Goal: Task Accomplishment & Management: Manage account settings

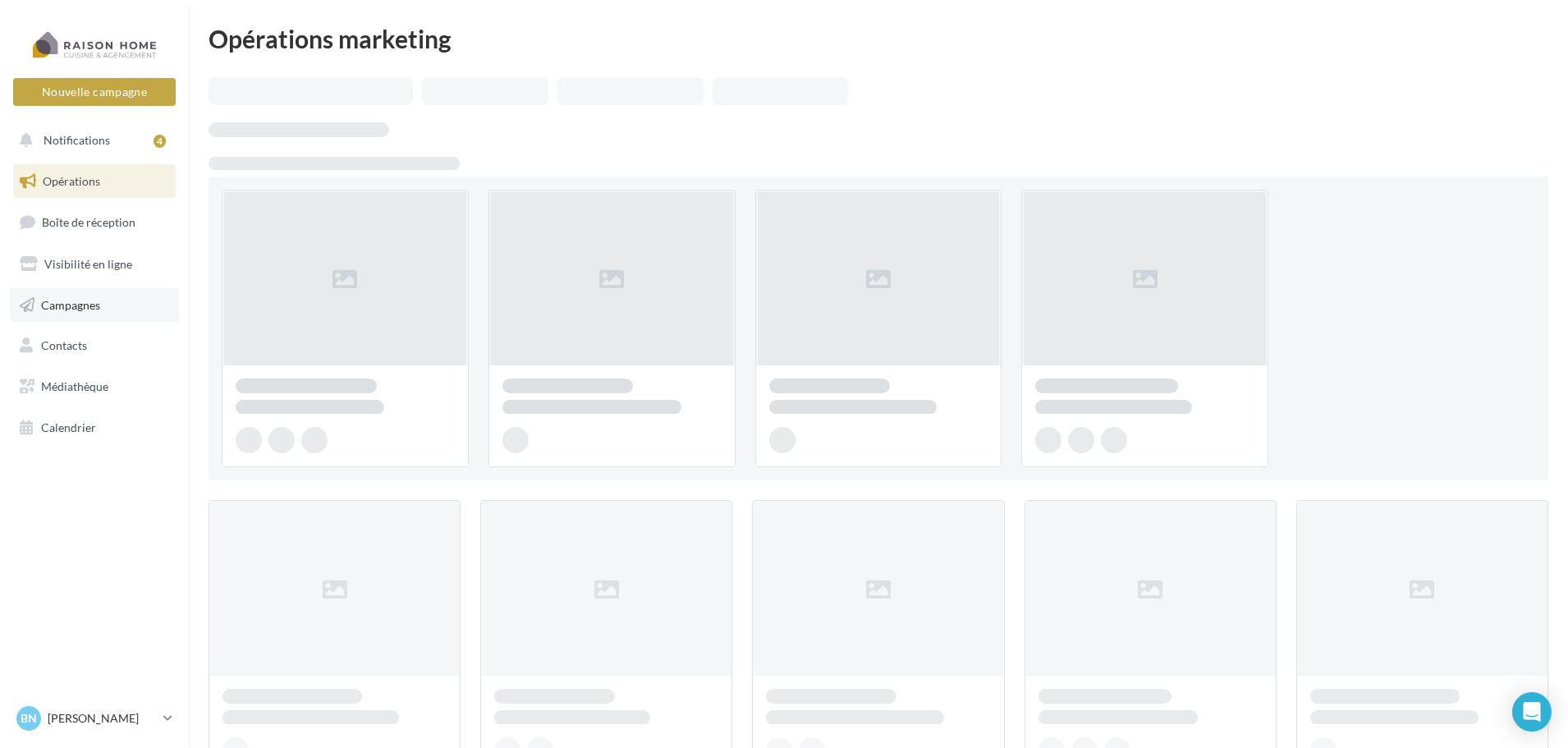
click at [97, 308] on span "Campagnes" at bounding box center [70, 304] width 59 height 14
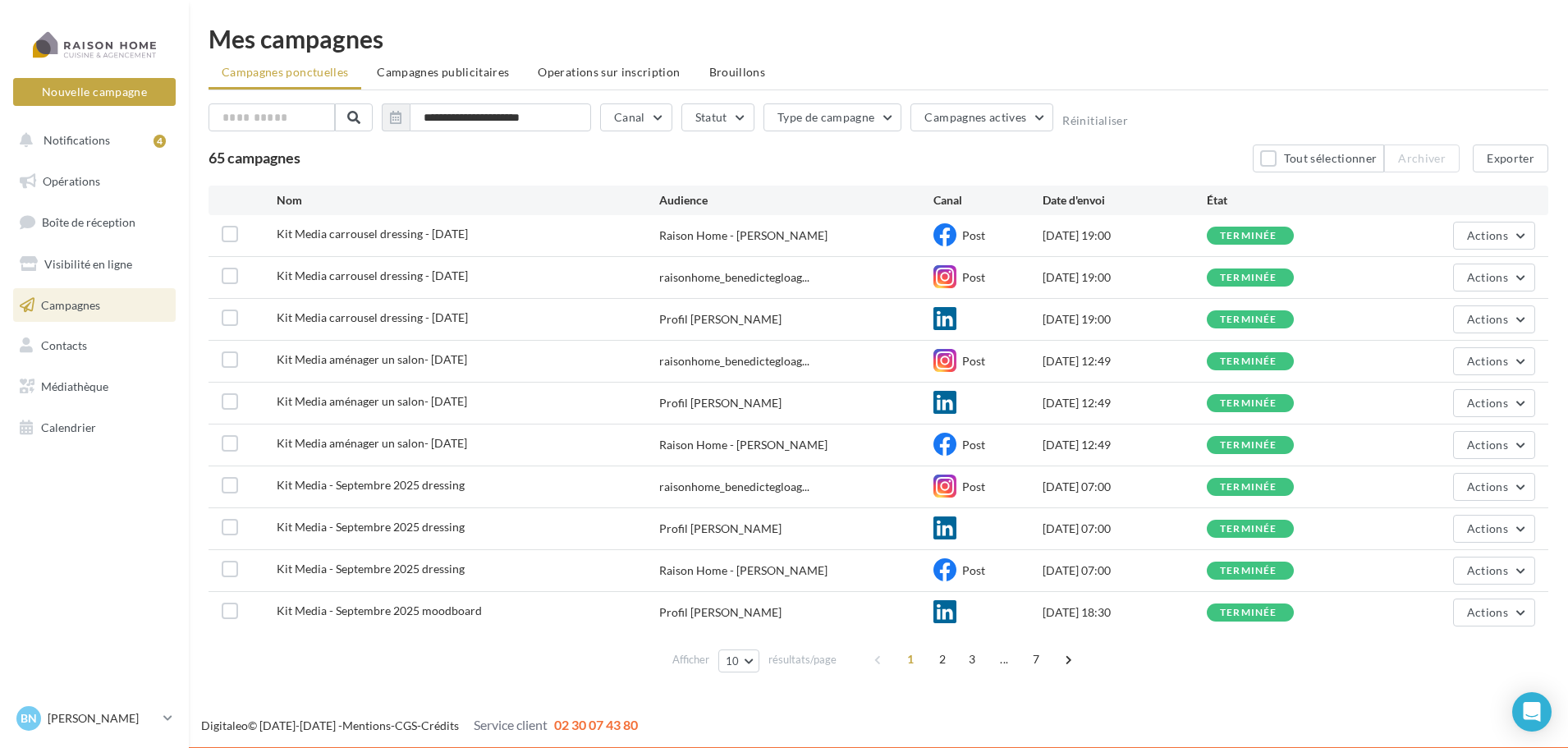
click at [466, 71] on span "Campagnes publicitaires" at bounding box center [443, 71] width 132 height 14
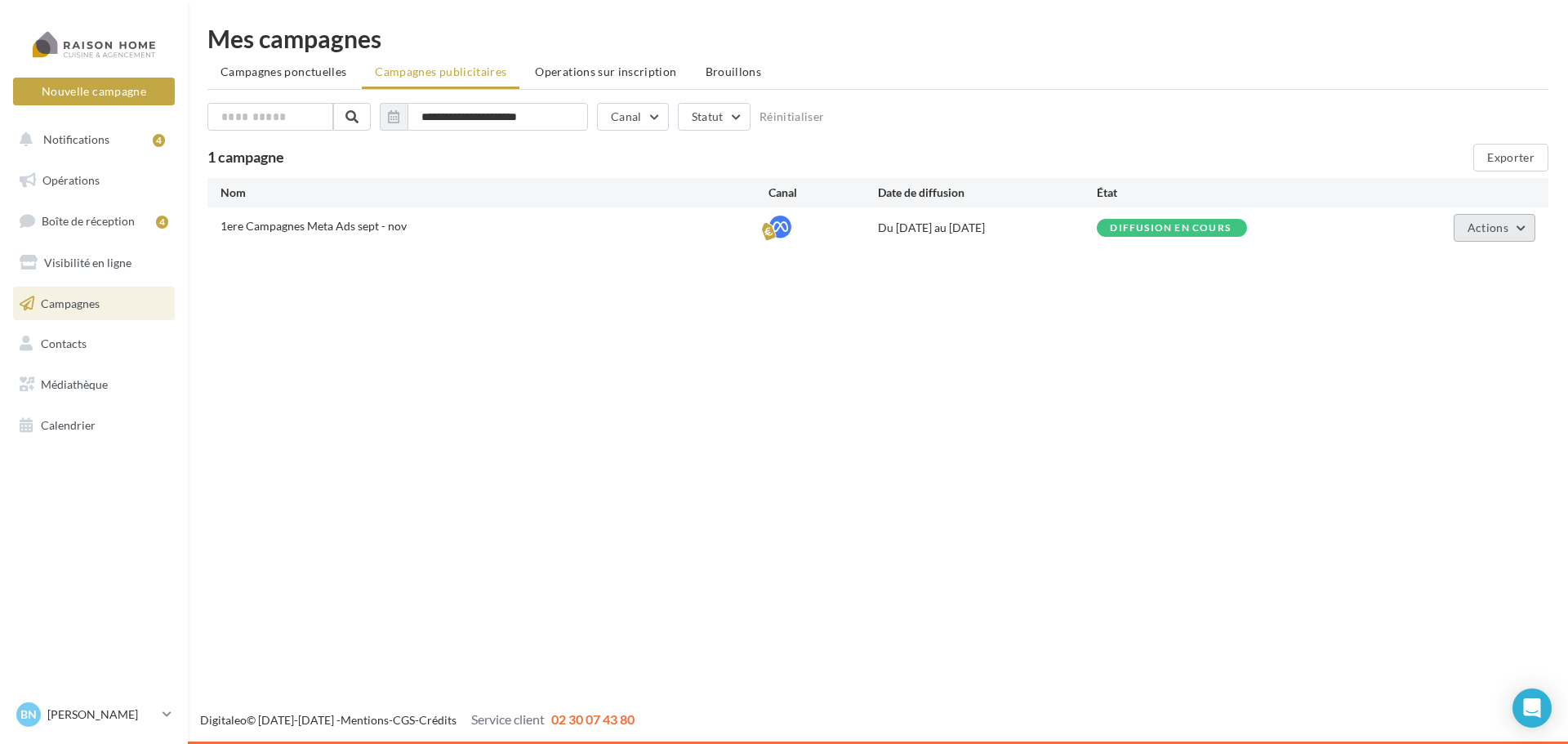
click at [1504, 233] on span "Actions" at bounding box center [1487, 227] width 41 height 14
click at [1483, 269] on button "Éditer" at bounding box center [1453, 266] width 163 height 43
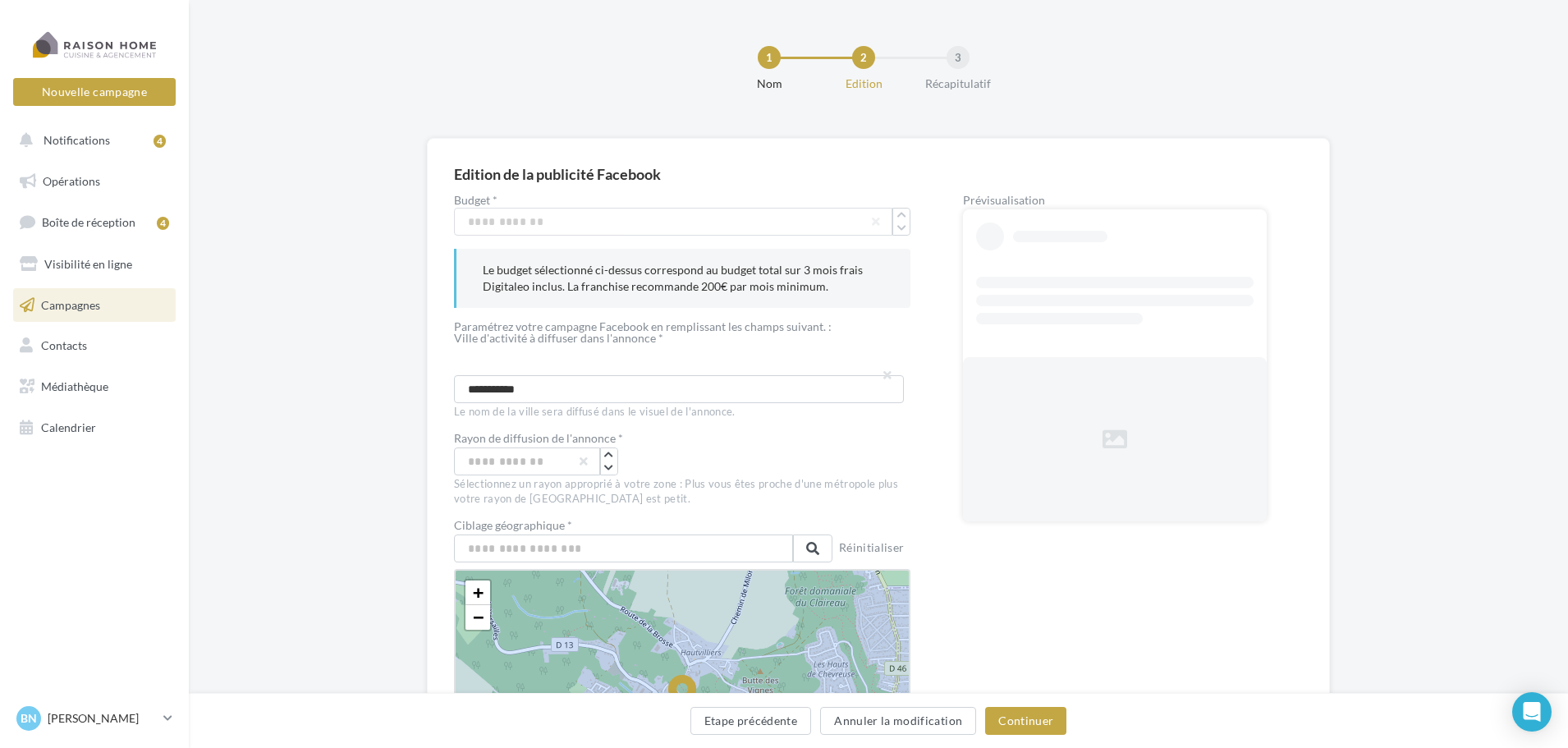
click at [133, 298] on link "Campagnes" at bounding box center [94, 306] width 170 height 34
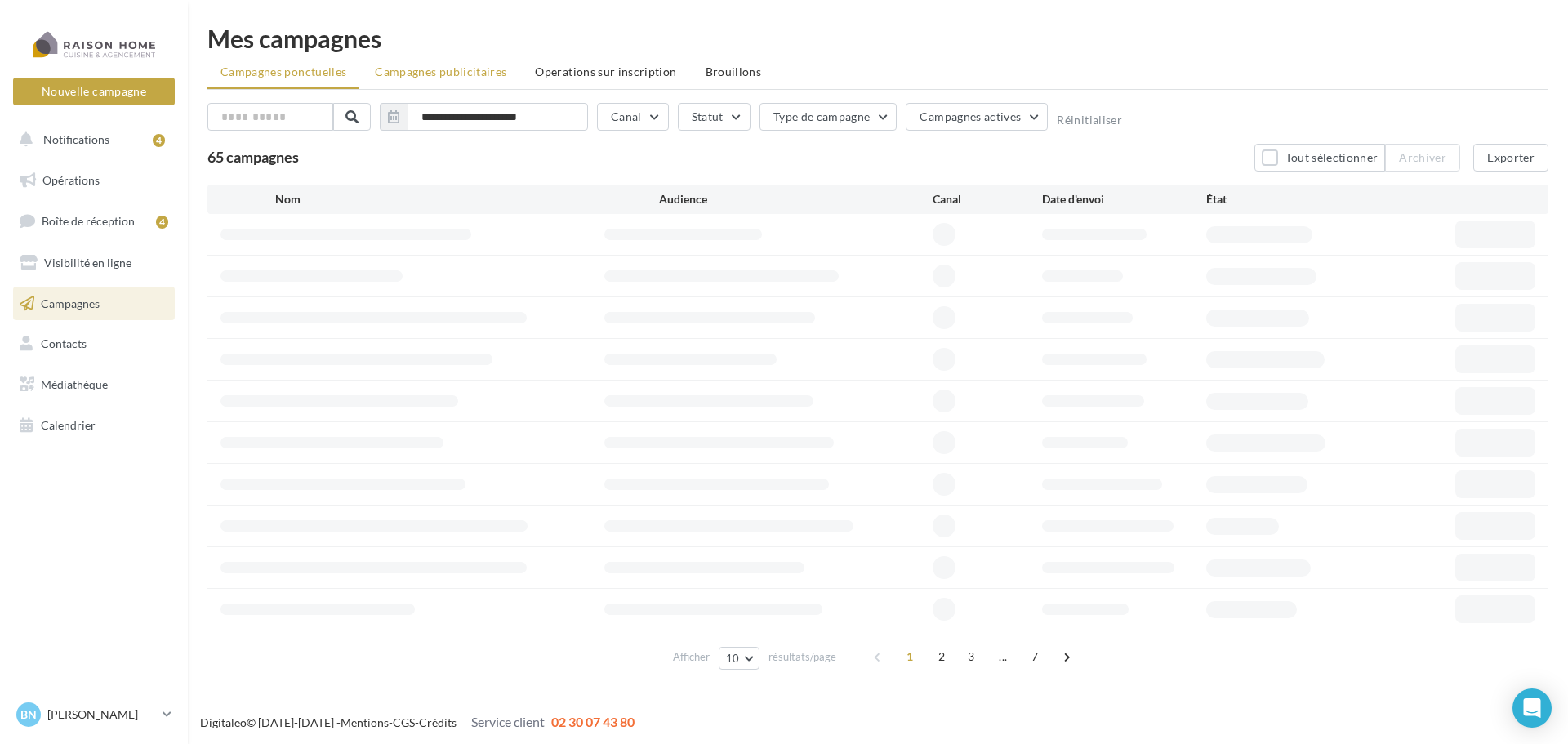
click at [478, 77] on span "Campagnes publicitaires" at bounding box center [441, 71] width 132 height 14
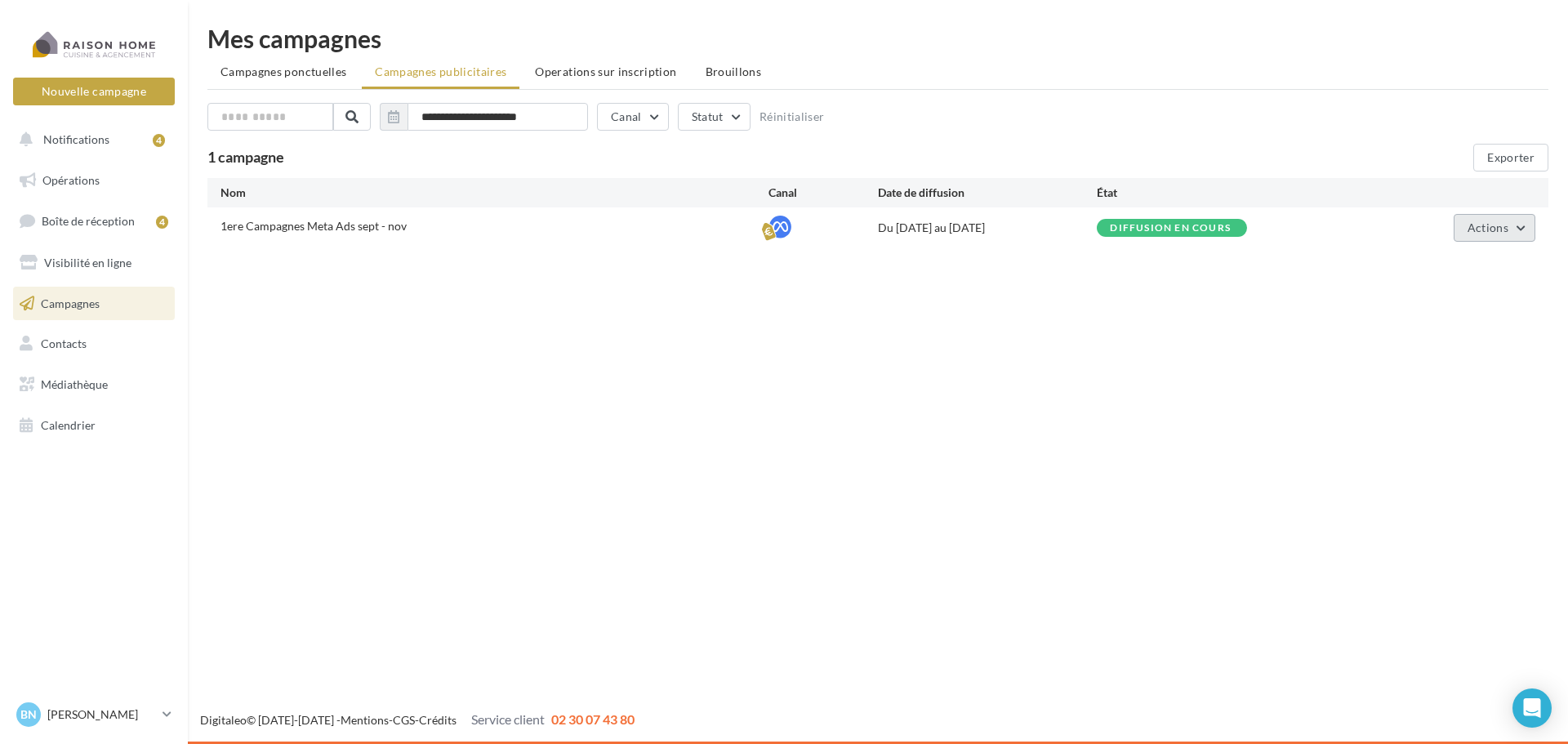
click at [1499, 233] on span "Actions" at bounding box center [1487, 227] width 41 height 14
click at [1480, 310] on button "Voir les résultats" at bounding box center [1453, 308] width 163 height 43
